Goal: Information Seeking & Learning: Learn about a topic

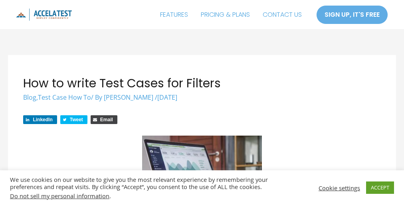
click at [379, 187] on link "ACCEPT" at bounding box center [380, 187] width 28 height 12
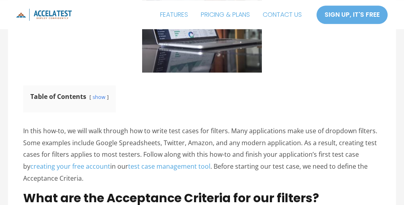
scroll to position [22, 0]
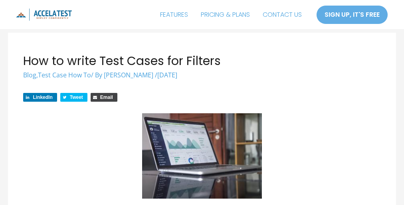
click at [202, 103] on div "LinkedIn Tweet Email" at bounding box center [201, 99] width 357 height 13
